Goal: Task Accomplishment & Management: Manage account settings

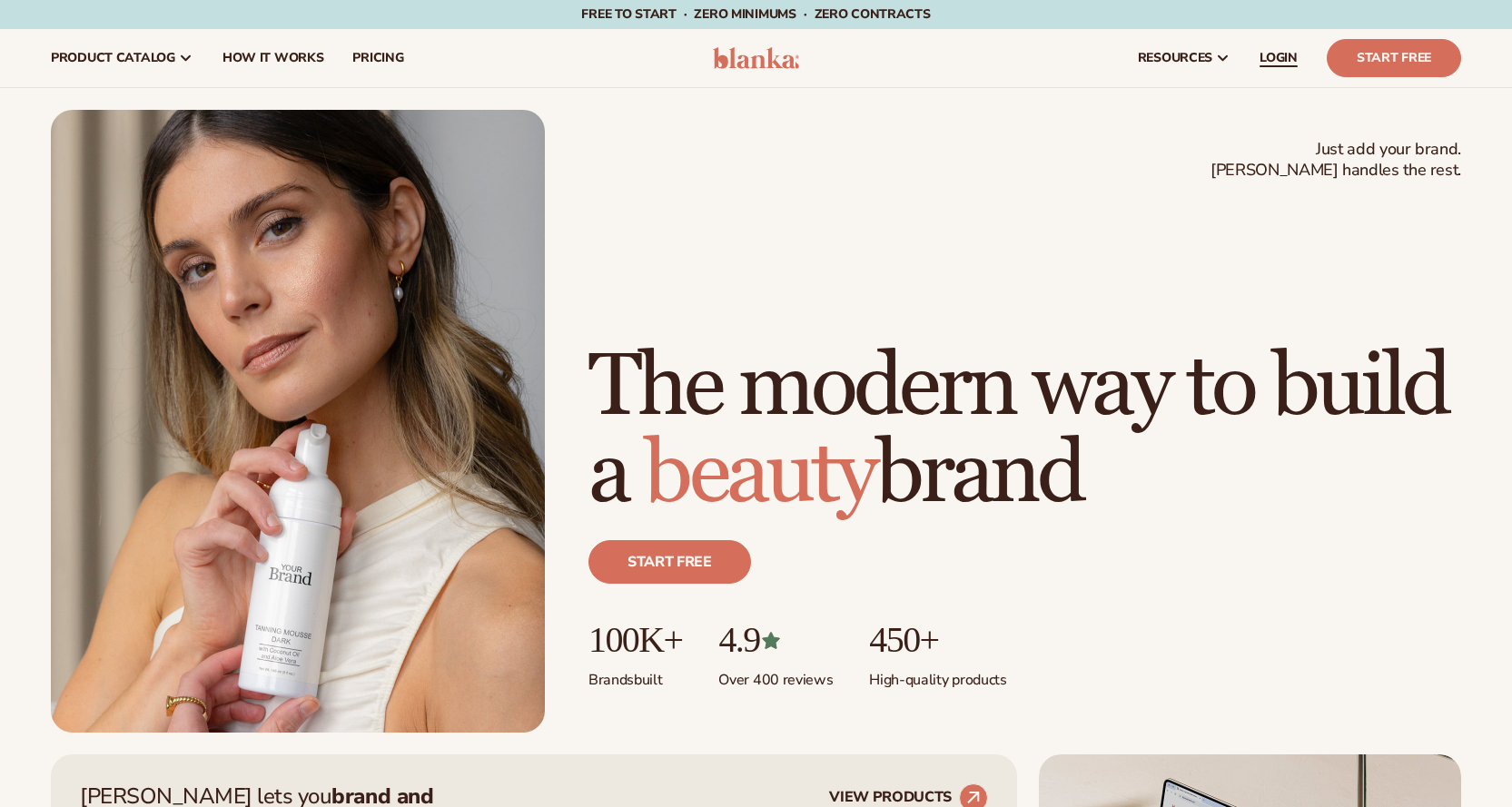
click at [1284, 56] on span "LOGIN" at bounding box center [1278, 58] width 38 height 15
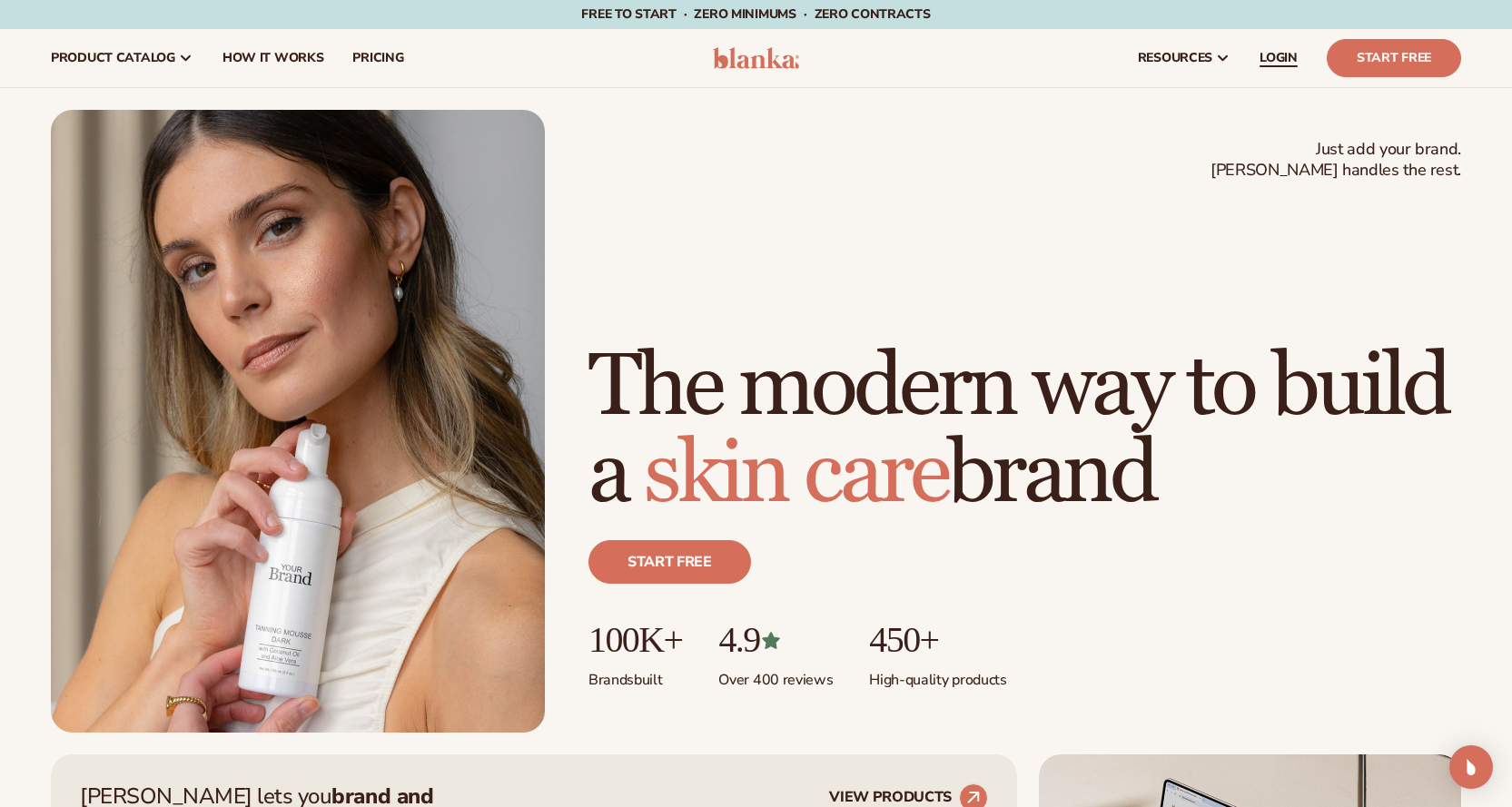
click at [1273, 65] on span "LOGIN" at bounding box center [1278, 58] width 38 height 15
